Goal: Communication & Community: Ask a question

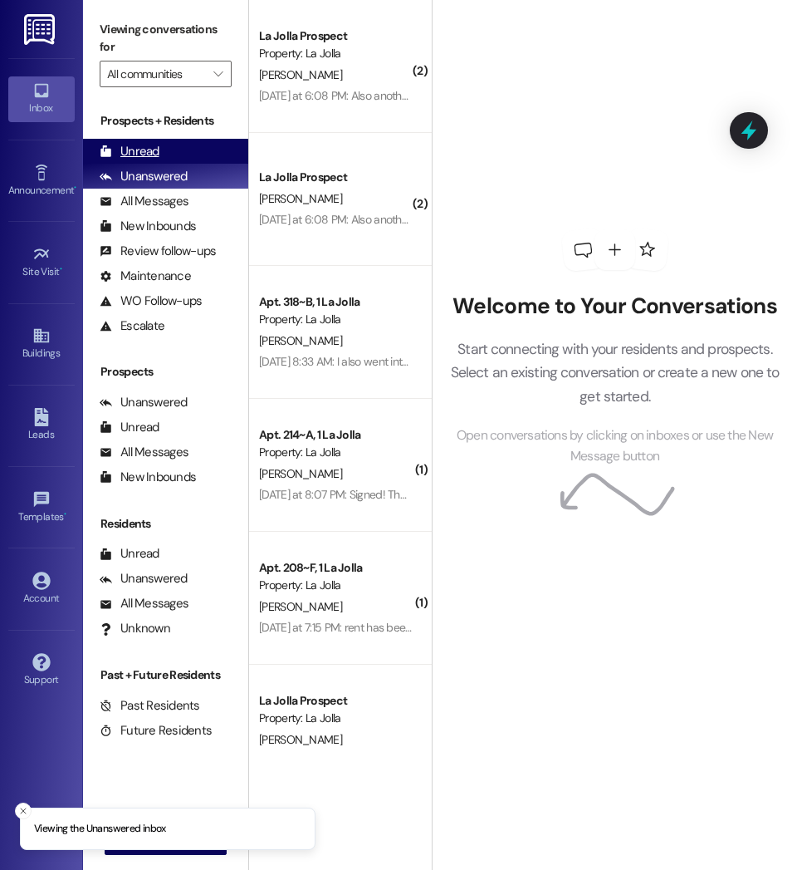
click at [181, 149] on div "Unread (0)" at bounding box center [165, 151] width 165 height 25
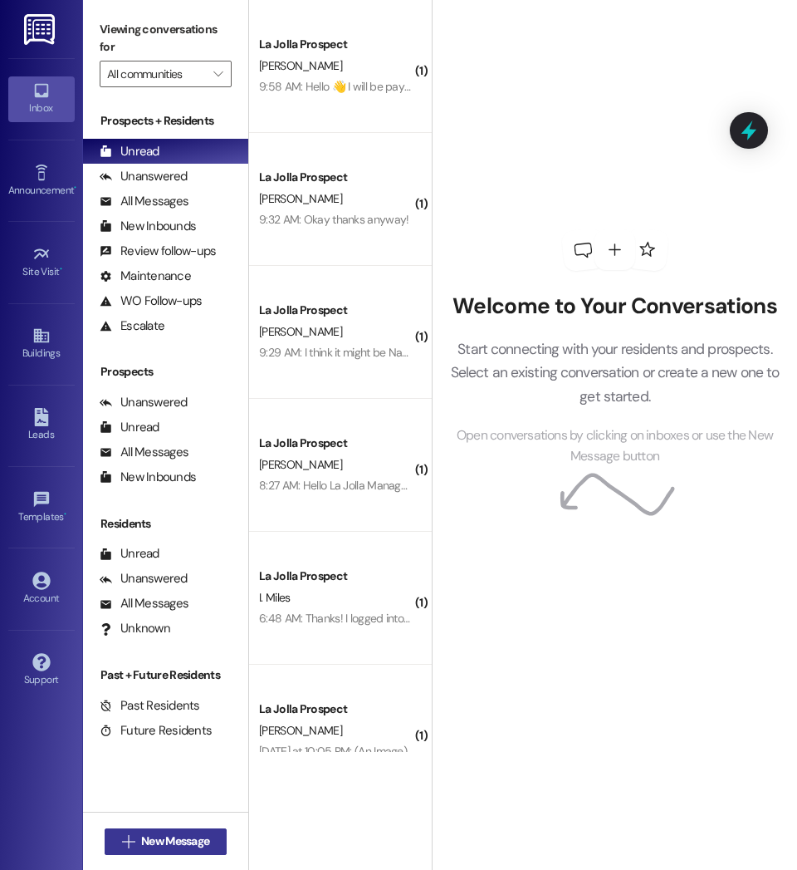
click at [176, 835] on span "New Message" at bounding box center [175, 840] width 68 height 17
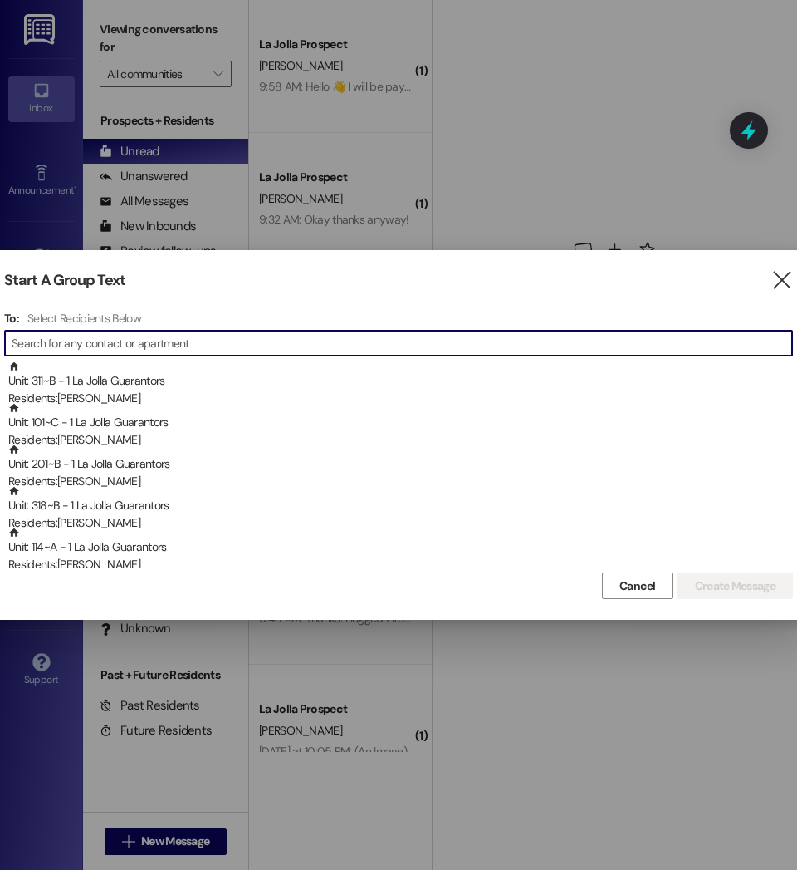
click at [408, 347] on input at bounding box center [402, 342] width 781 height 23
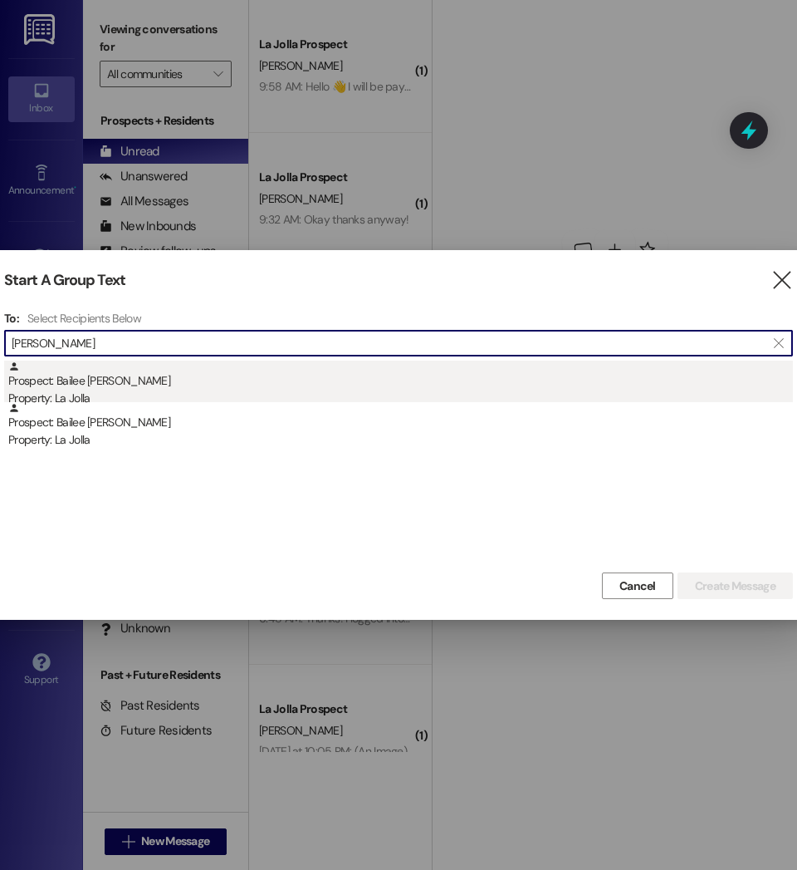
type input "[PERSON_NAME]"
click at [103, 393] on div "Property: La Jolla" at bounding box center [400, 397] width 785 height 17
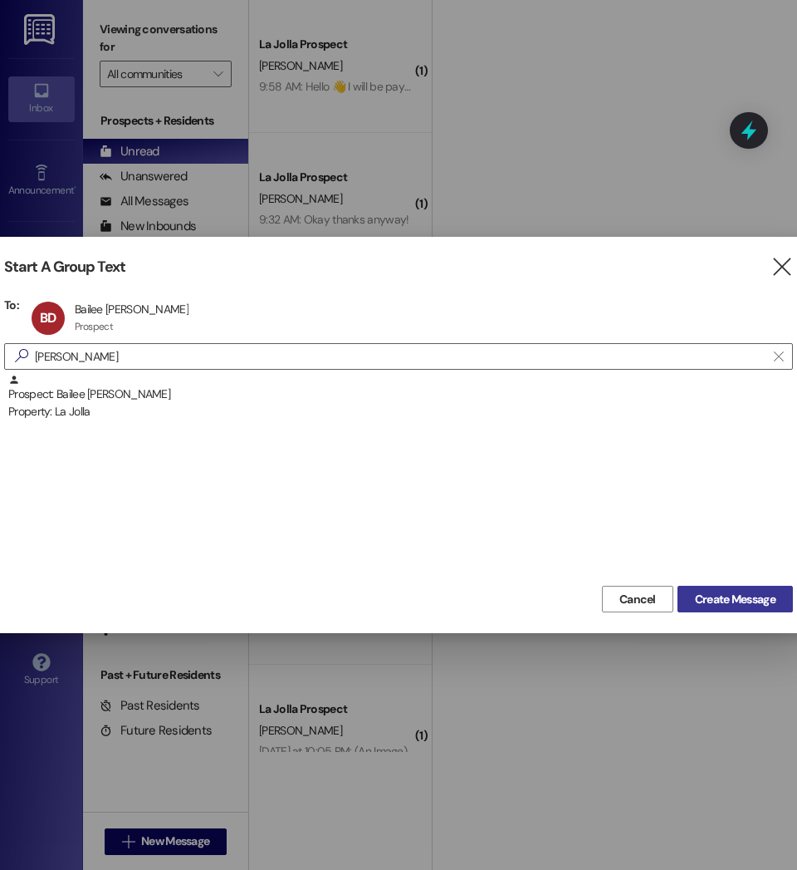
click at [742, 596] on span "Create Message" at bounding box center [735, 598] width 81 height 17
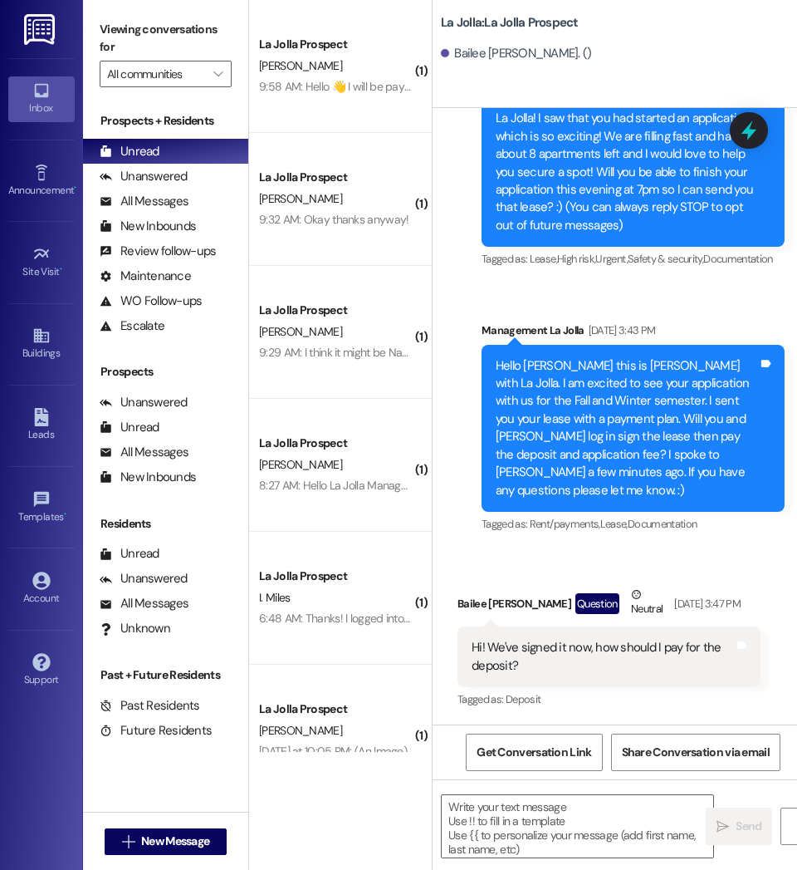
scroll to position [261, 0]
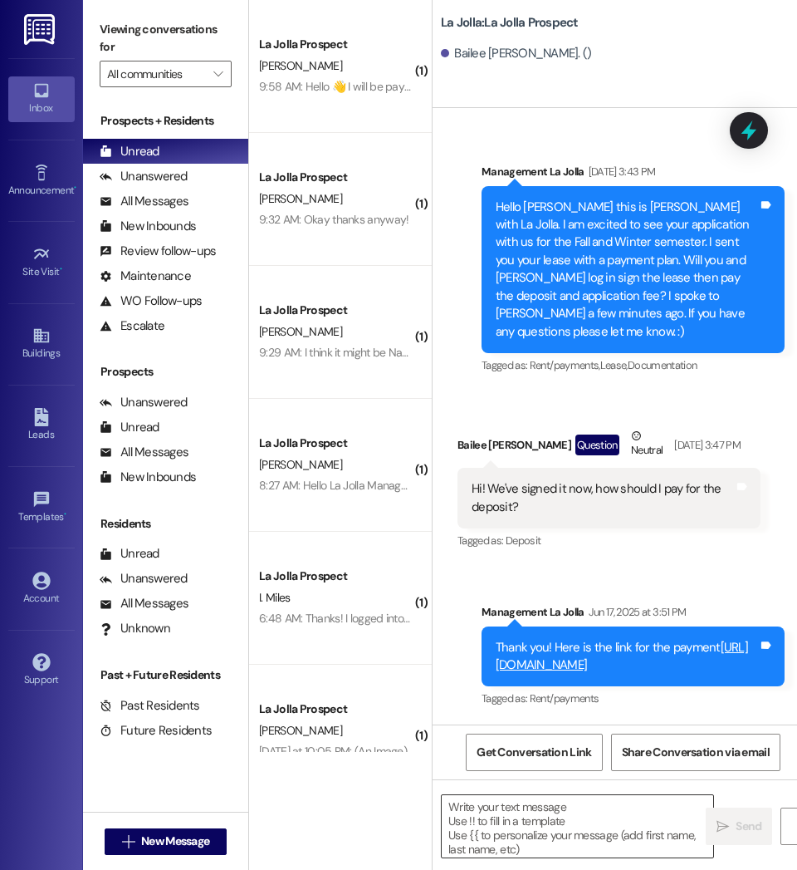
click at [568, 816] on textarea at bounding box center [578, 826] width 272 height 62
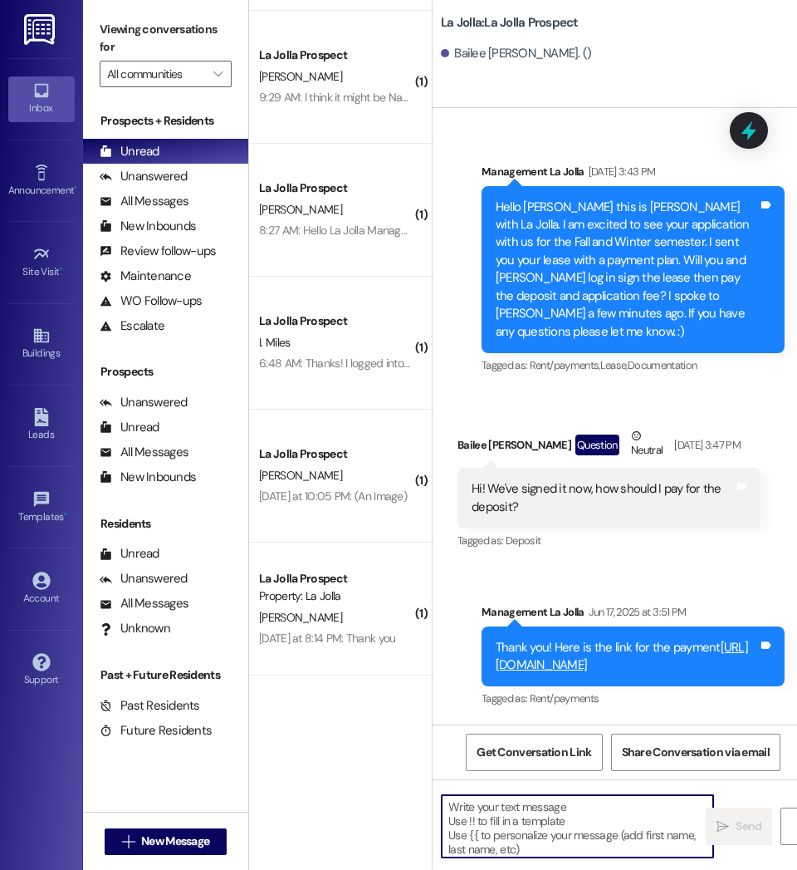
scroll to position [0, 0]
